Goal: Task Accomplishment & Management: Manage account settings

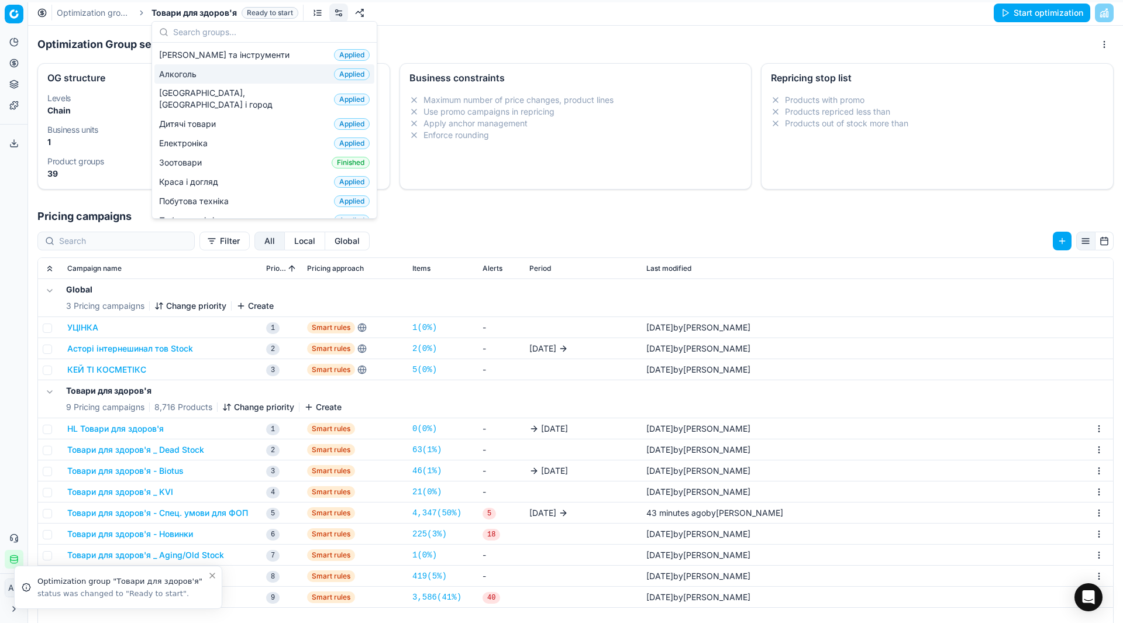
scroll to position [178, 0]
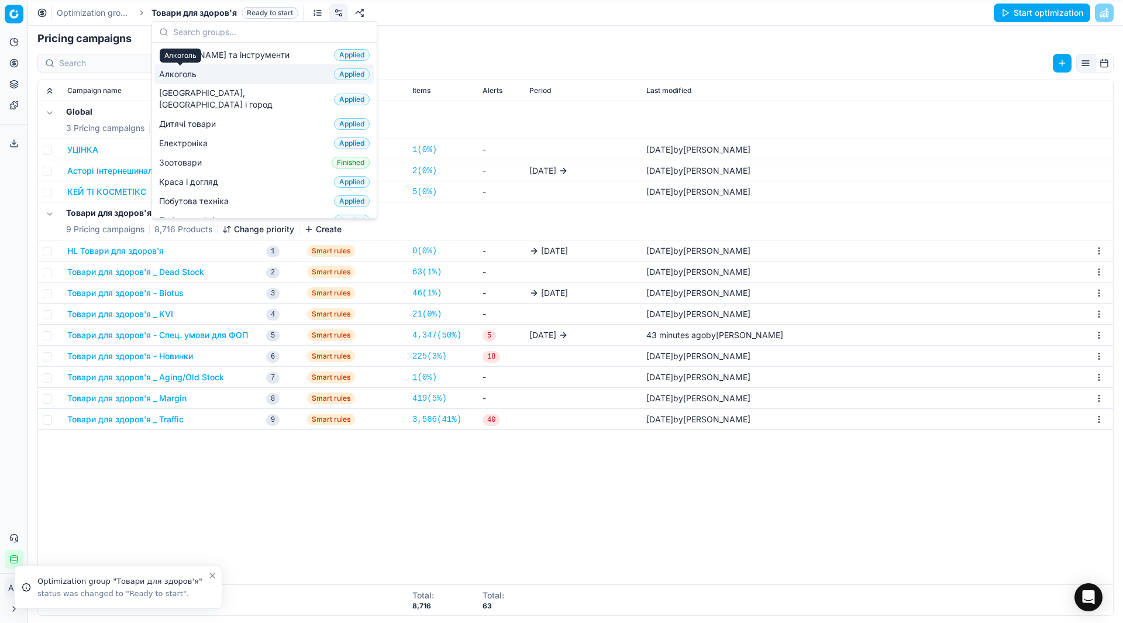
click at [197, 78] on span "Алкоголь" at bounding box center [180, 74] width 42 height 12
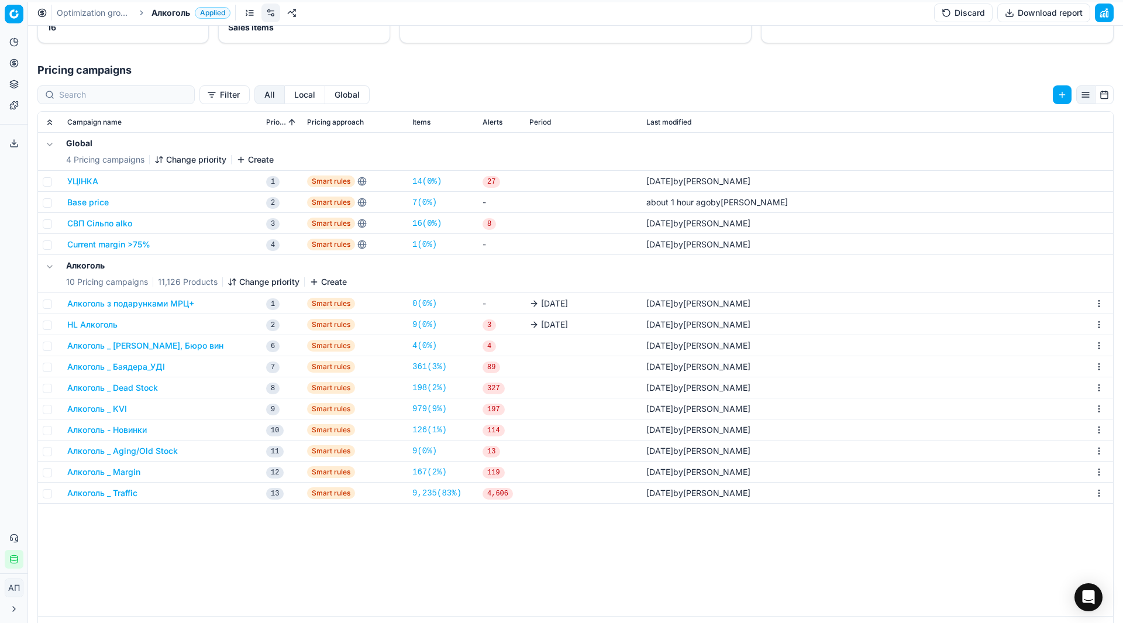
click at [121, 406] on button "Алкоголь _ KVI" at bounding box center [97, 409] width 60 height 12
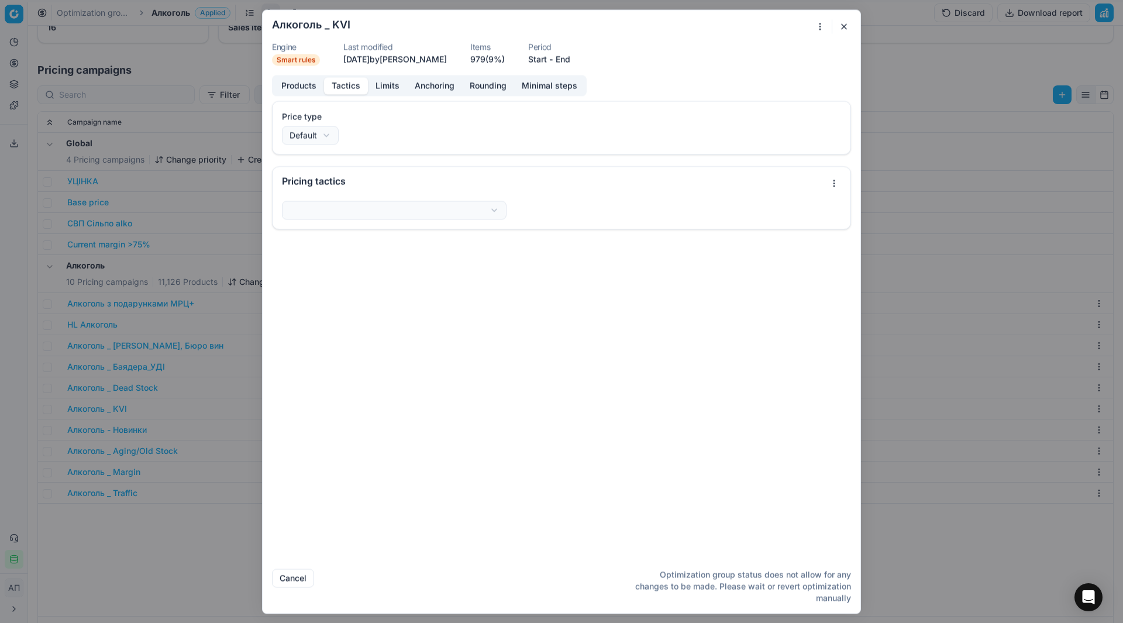
click at [343, 88] on button "Tactics" at bounding box center [346, 85] width 44 height 17
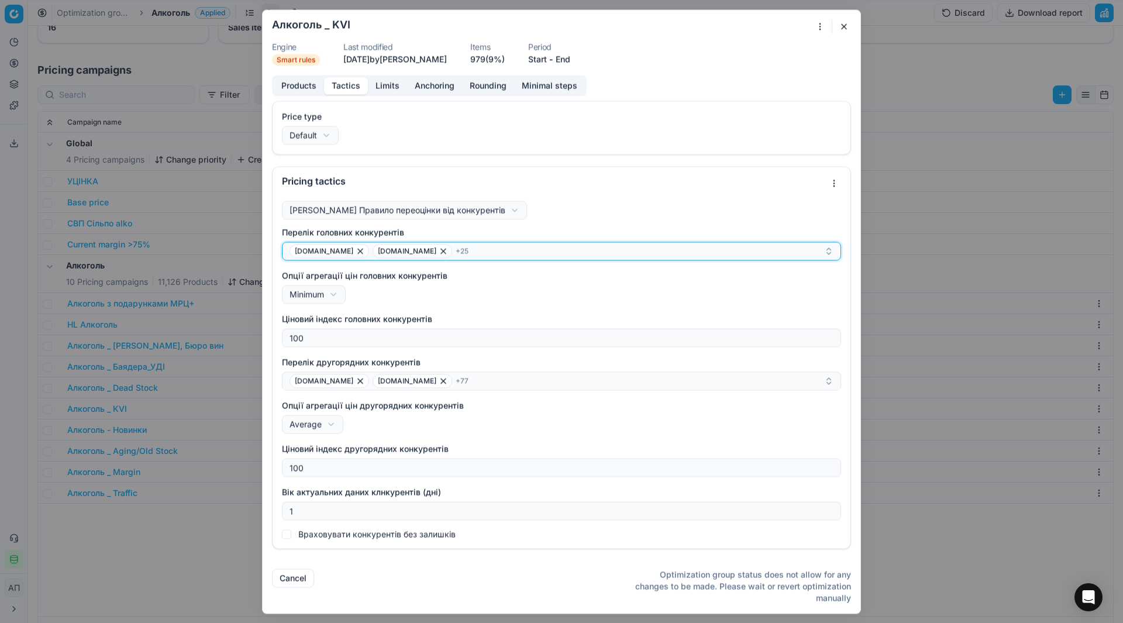
click at [557, 254] on div "[DOMAIN_NAME] [DOMAIN_NAME] + 25" at bounding box center [556, 251] width 534 height 14
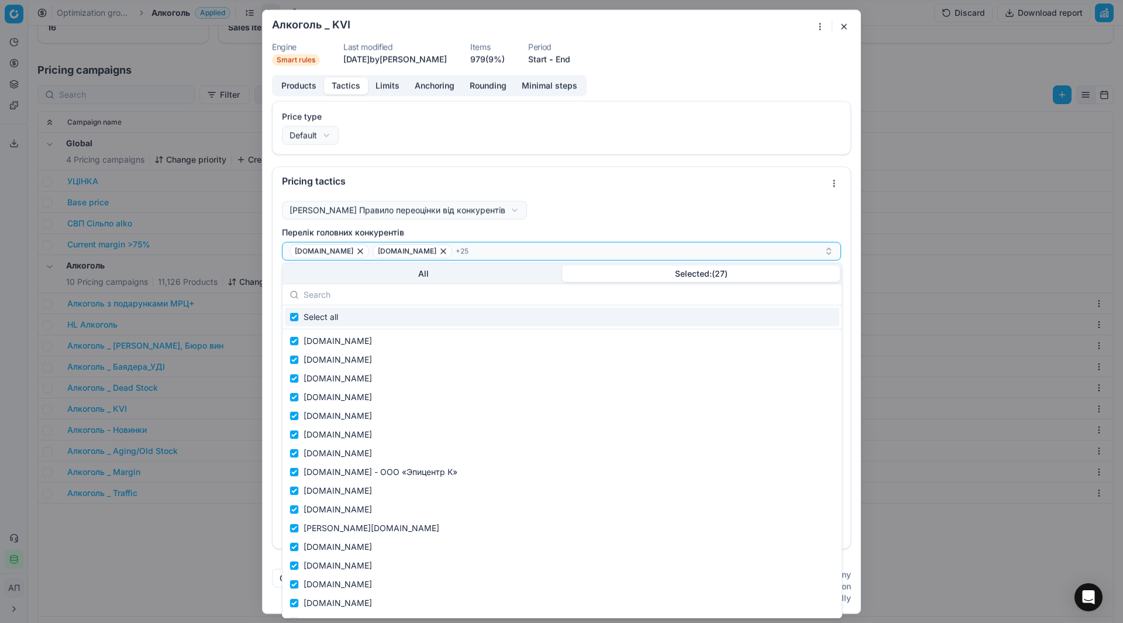
click at [695, 272] on button "Selected: ( 27 )" at bounding box center [701, 273] width 278 height 16
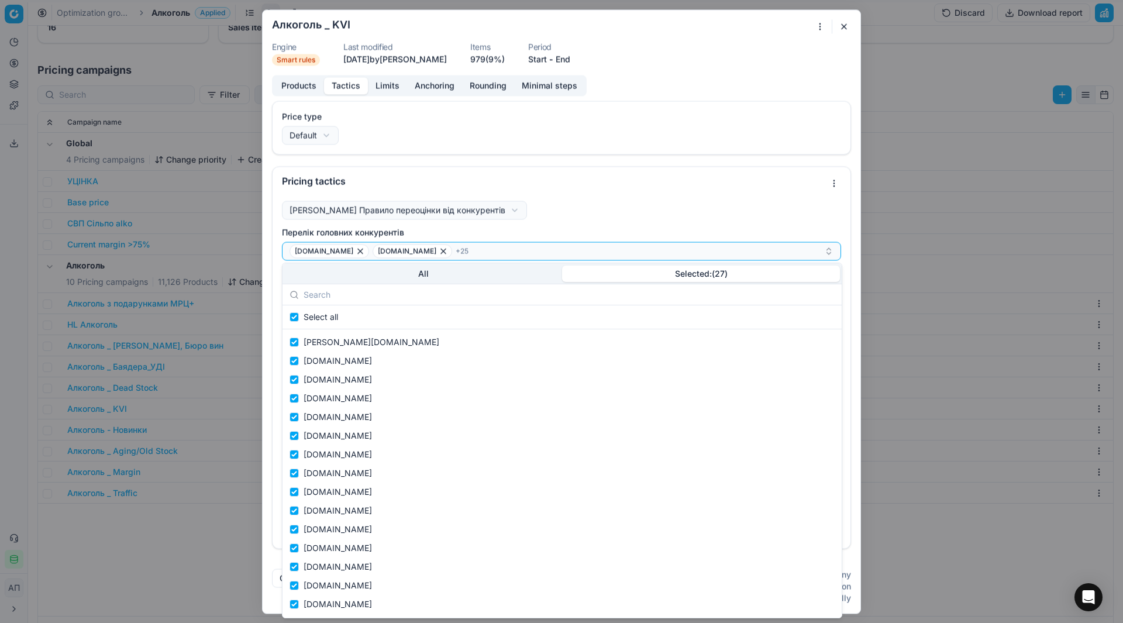
scroll to position [222, 0]
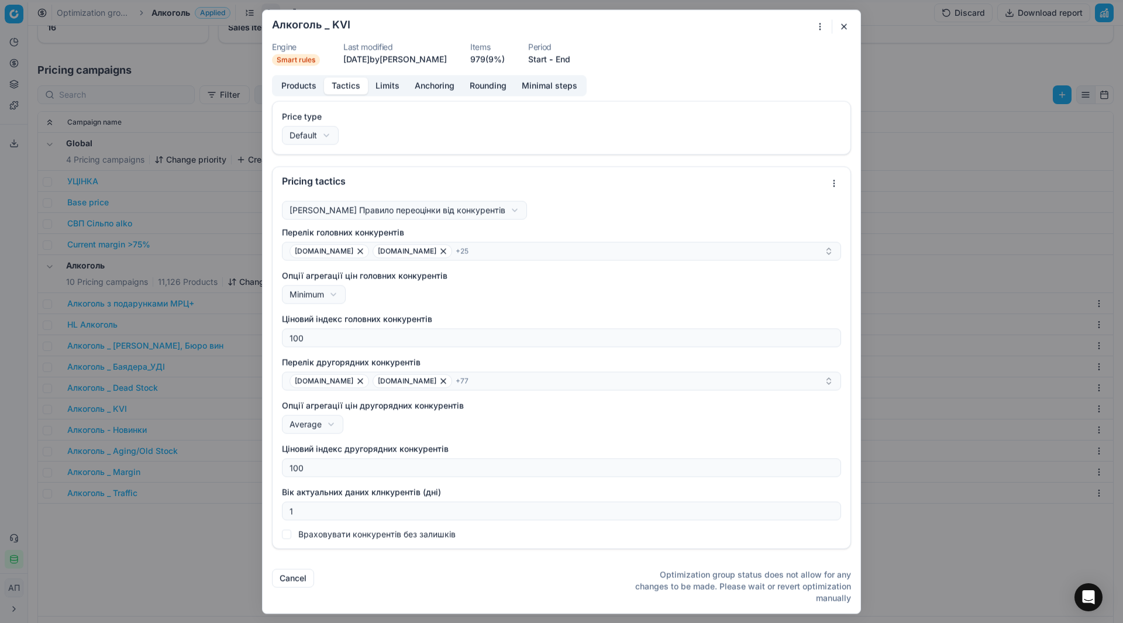
click at [795, 69] on form "We are saving PC settings. Please wait, it should take a few minutes Алкоголь _…" at bounding box center [561, 311] width 597 height 603
click at [838, 30] on button "button" at bounding box center [844, 26] width 14 height 14
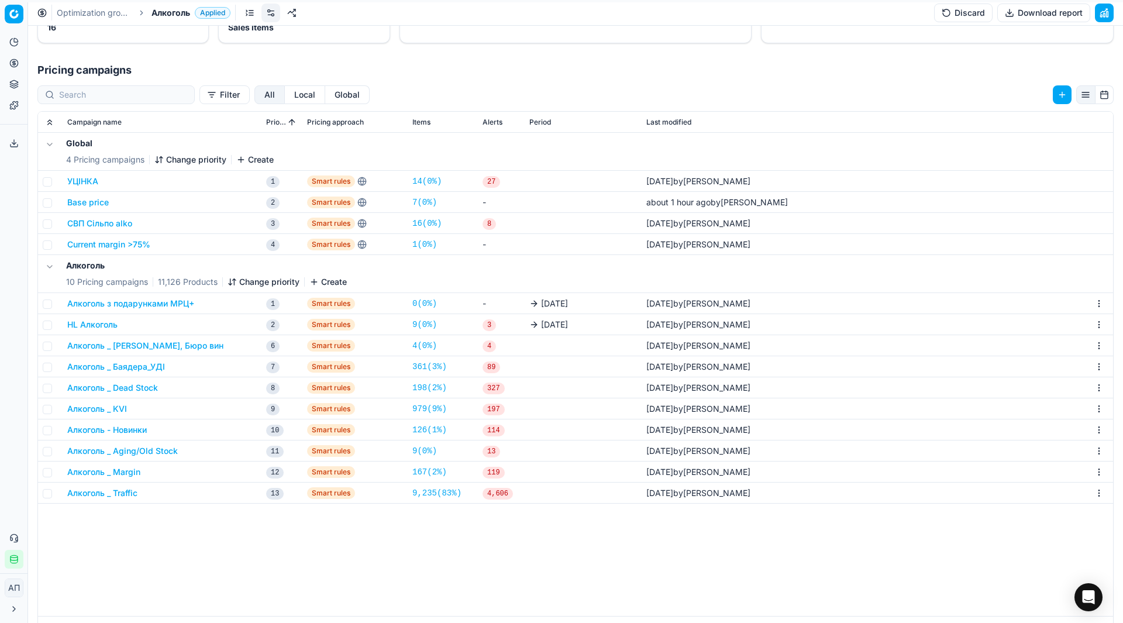
click at [110, 407] on button "Алкоголь _ KVI" at bounding box center [97, 409] width 60 height 12
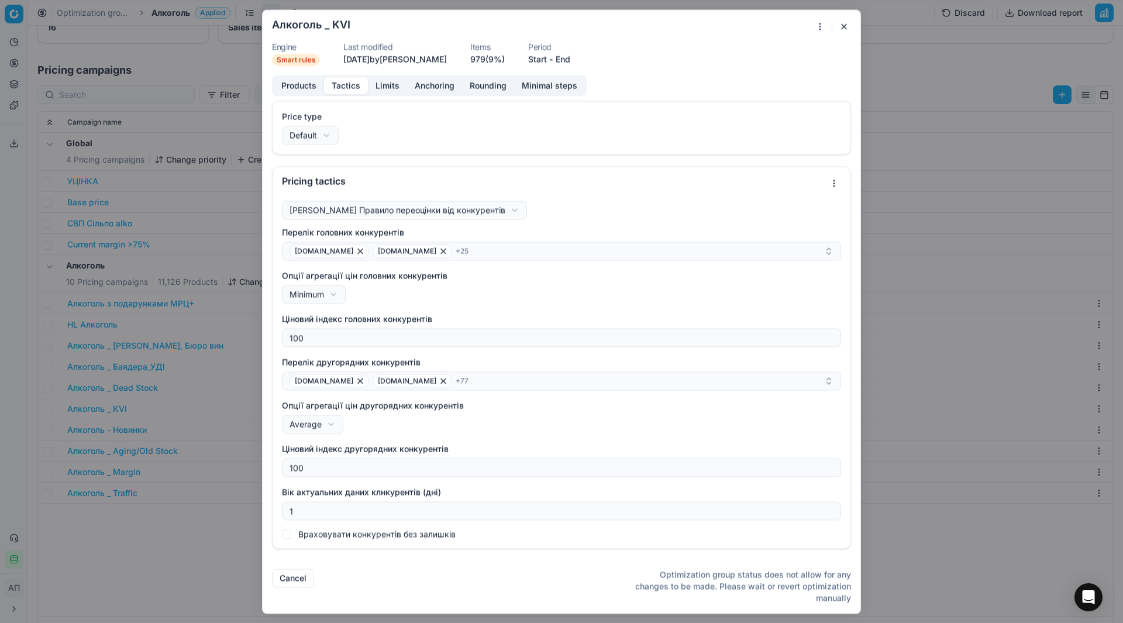
click at [361, 87] on button "Tactics" at bounding box center [346, 85] width 44 height 17
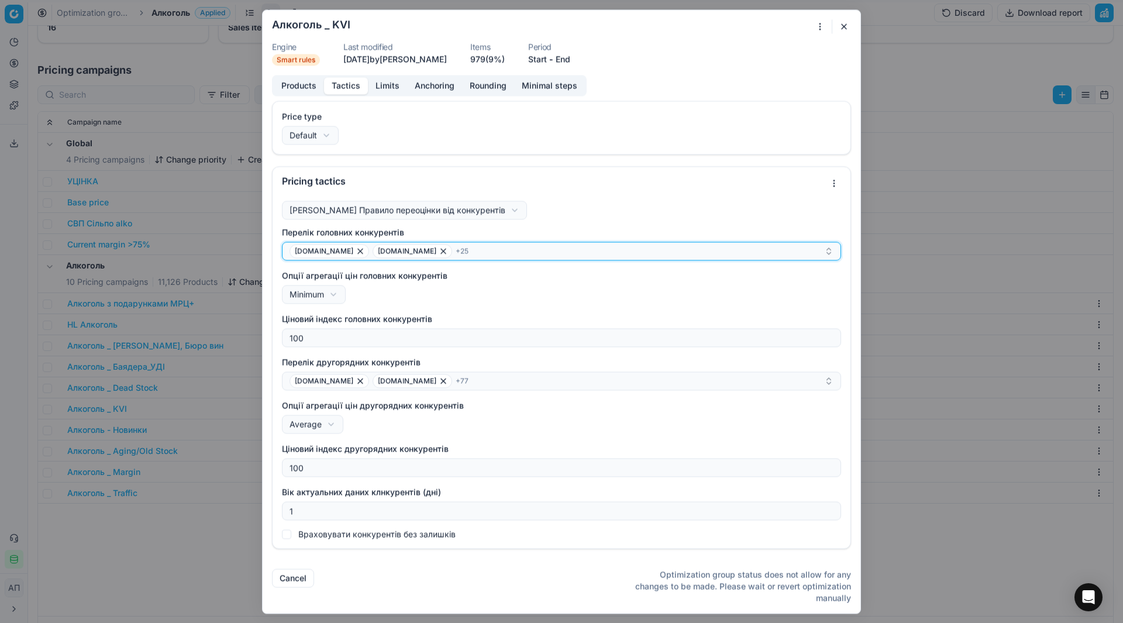
click at [587, 247] on div "[DOMAIN_NAME] [DOMAIN_NAME] + 25" at bounding box center [556, 251] width 534 height 14
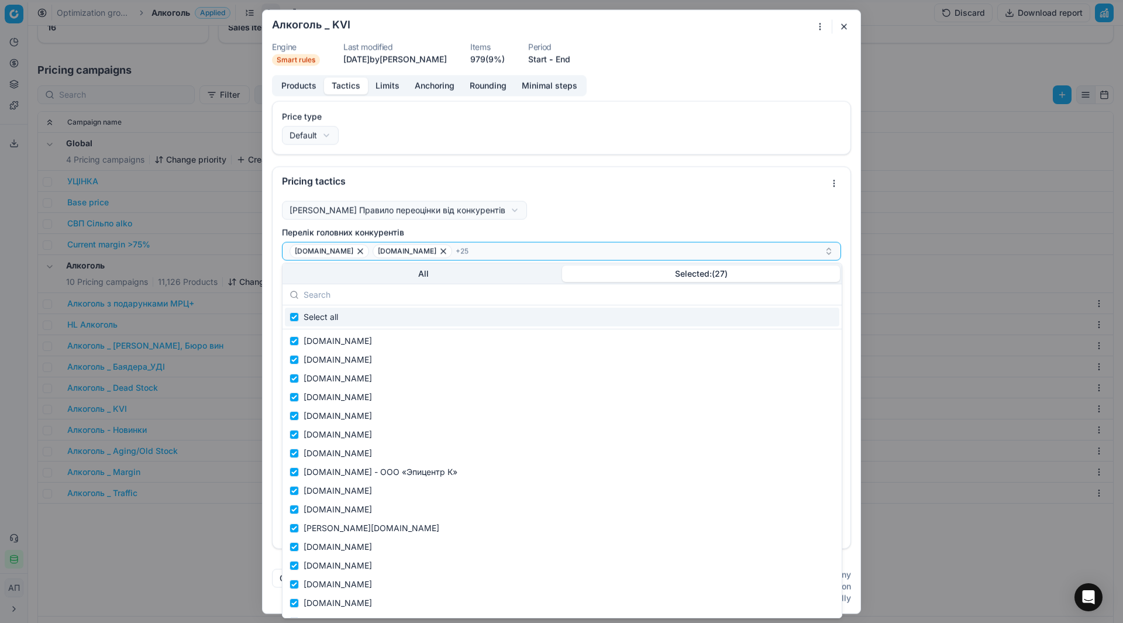
click at [675, 277] on button "Selected: ( 27 )" at bounding box center [701, 273] width 278 height 16
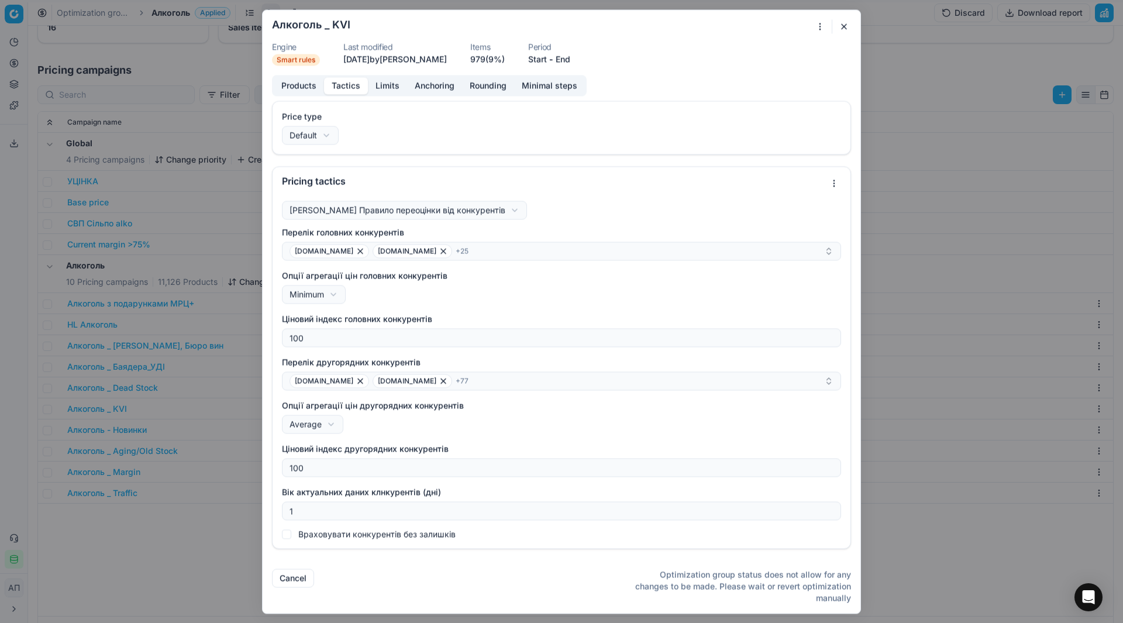
click at [847, 24] on button "button" at bounding box center [844, 26] width 14 height 14
